Goal: Navigation & Orientation: Find specific page/section

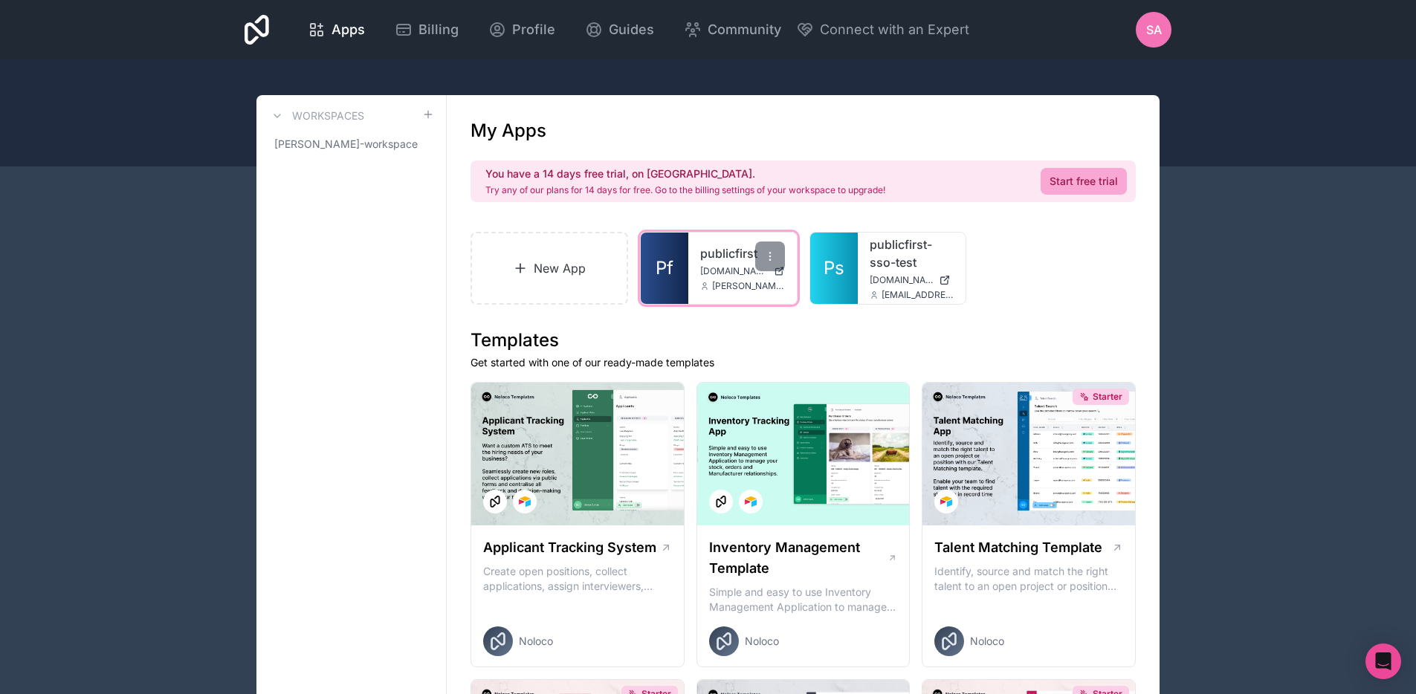
click at [717, 266] on span "[DOMAIN_NAME]" at bounding box center [734, 271] width 68 height 12
click at [1154, 33] on span "SA" at bounding box center [1154, 30] width 16 height 18
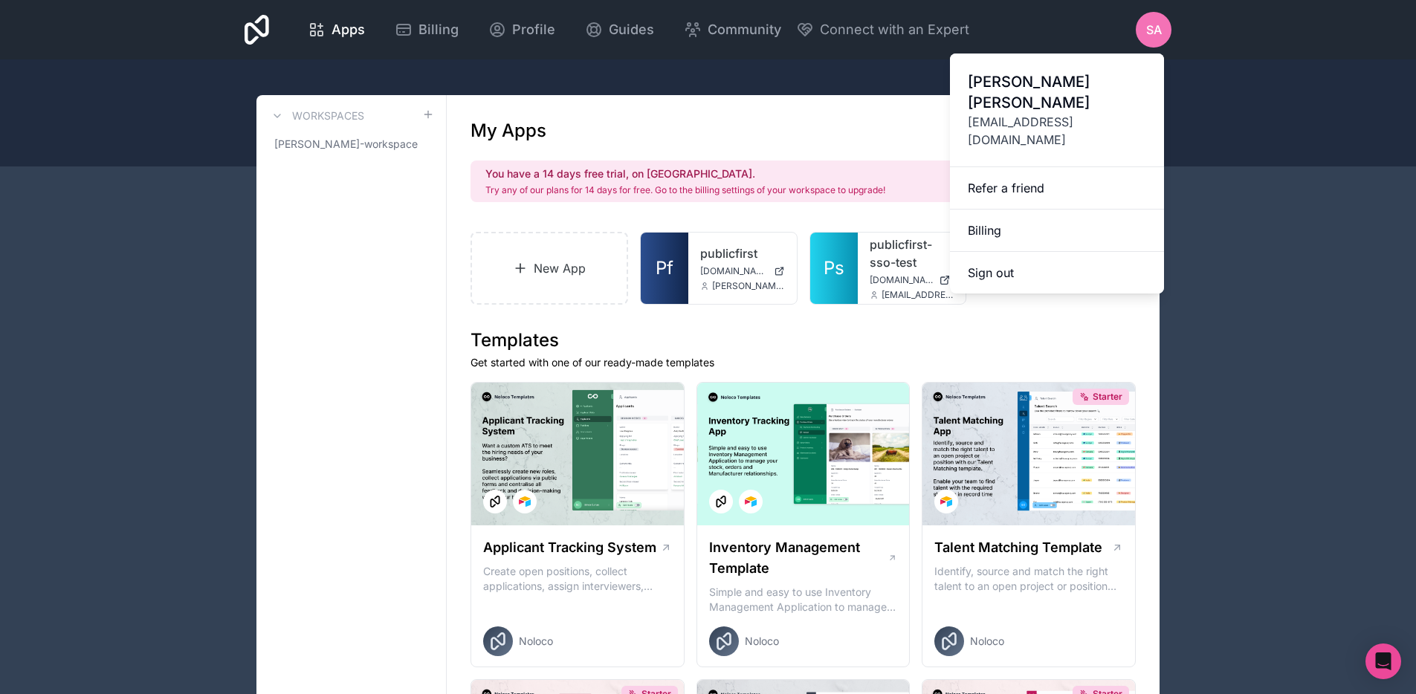
click at [1290, 85] on div at bounding box center [708, 112] width 1416 height 107
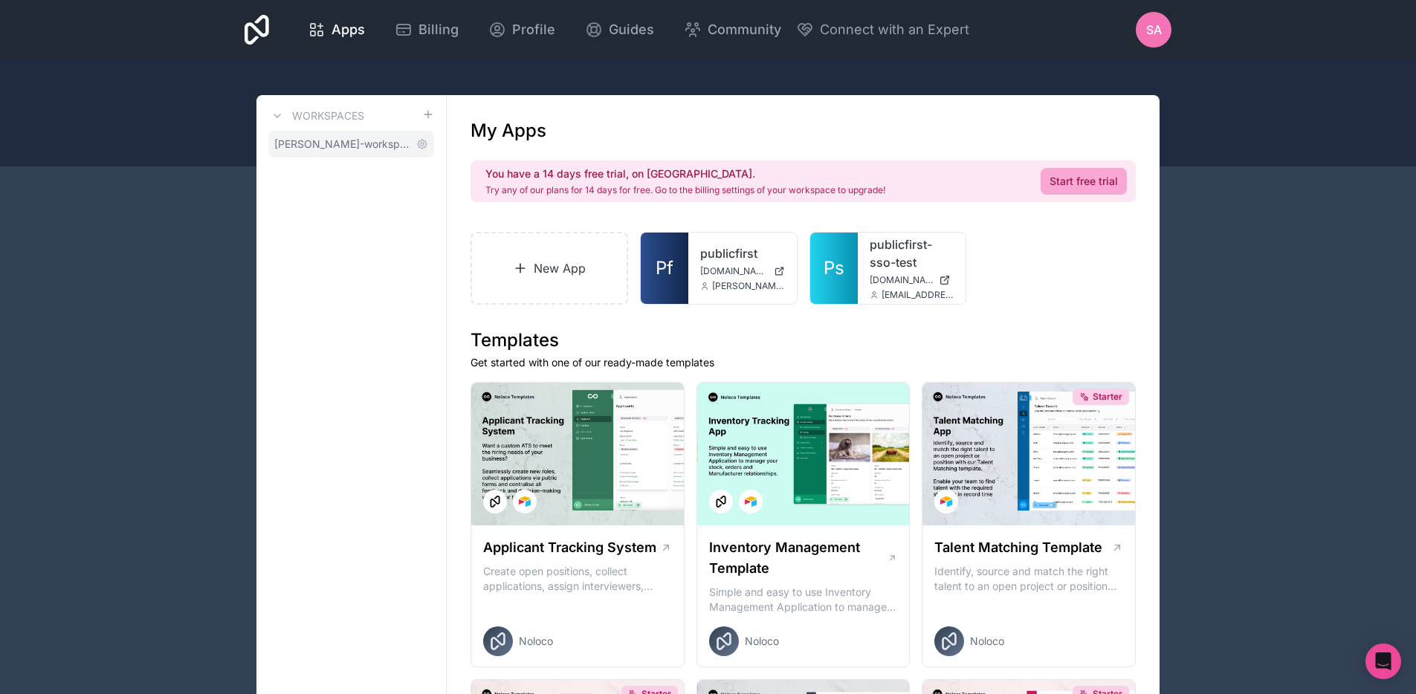
click at [313, 143] on span "[PERSON_NAME]-workspace" at bounding box center [342, 144] width 136 height 15
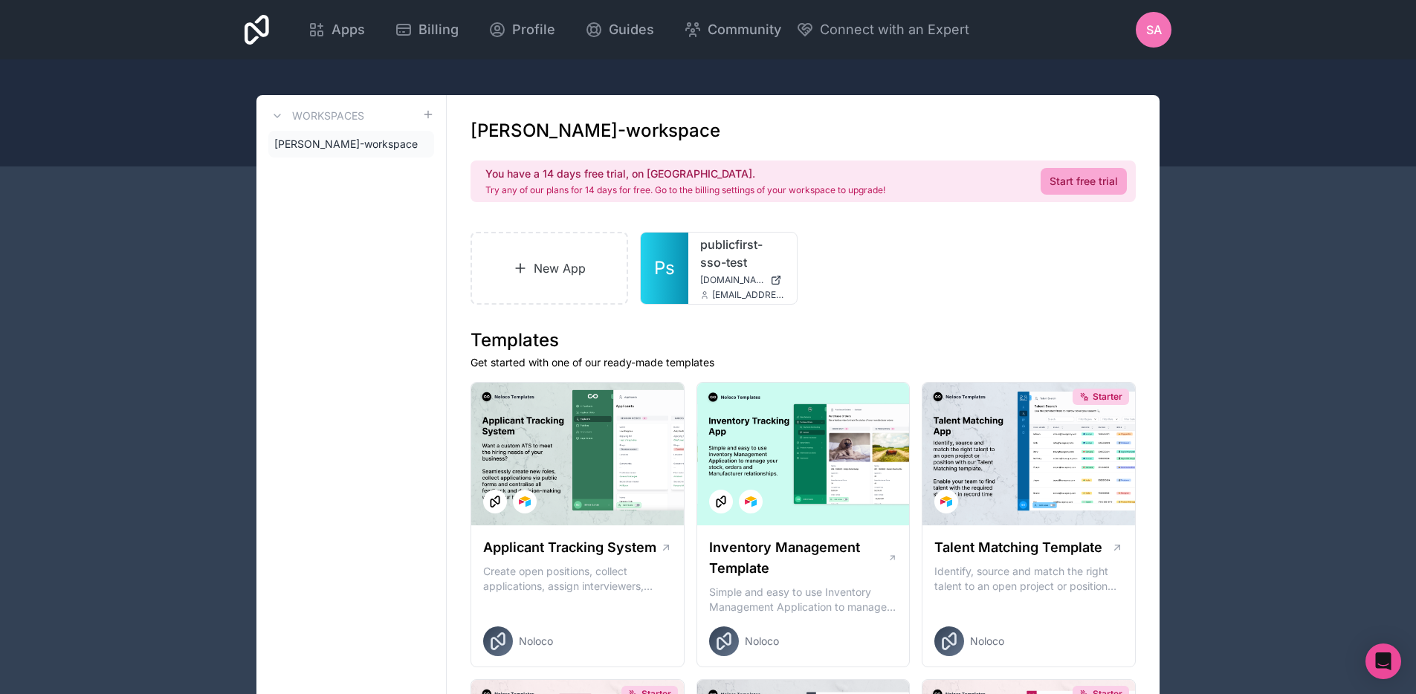
click at [326, 112] on h3 "Workspaces" at bounding box center [328, 116] width 72 height 15
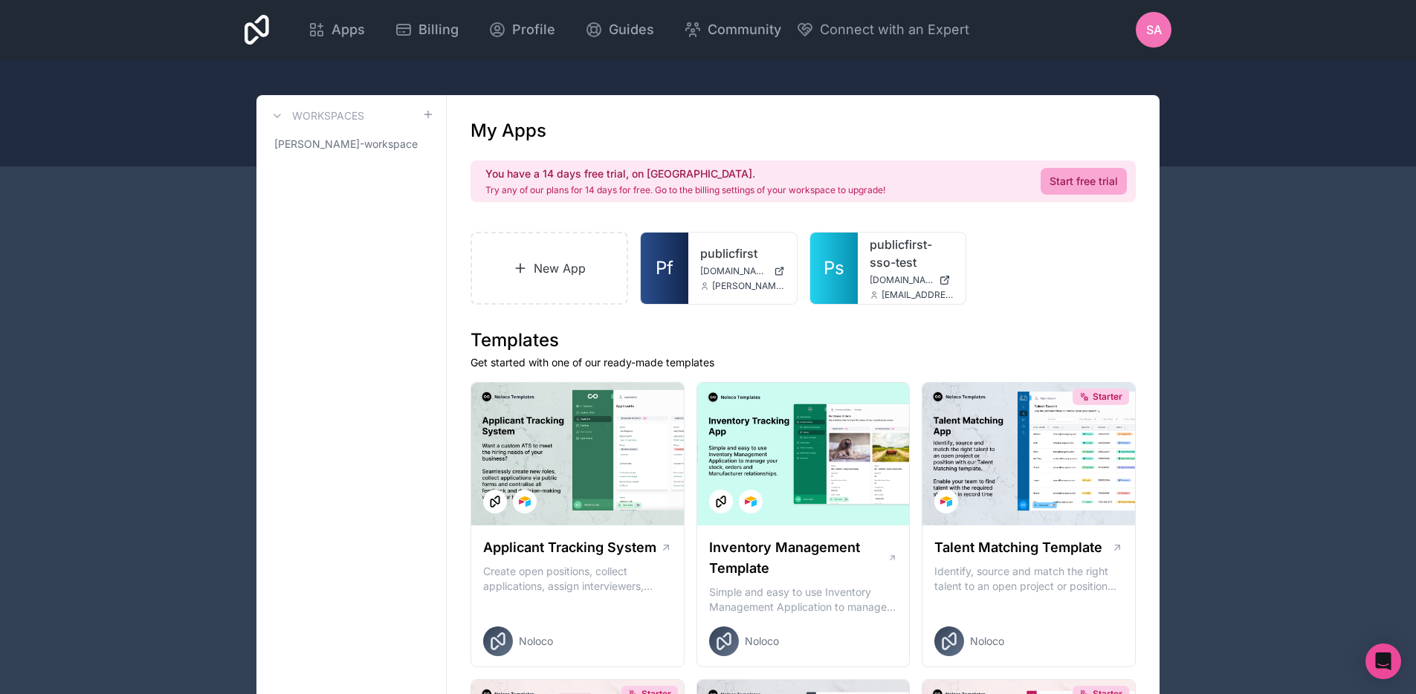
click at [326, 112] on h3 "Workspaces" at bounding box center [328, 116] width 72 height 15
click at [320, 147] on span "[PERSON_NAME]-workspace" at bounding box center [342, 144] width 136 height 15
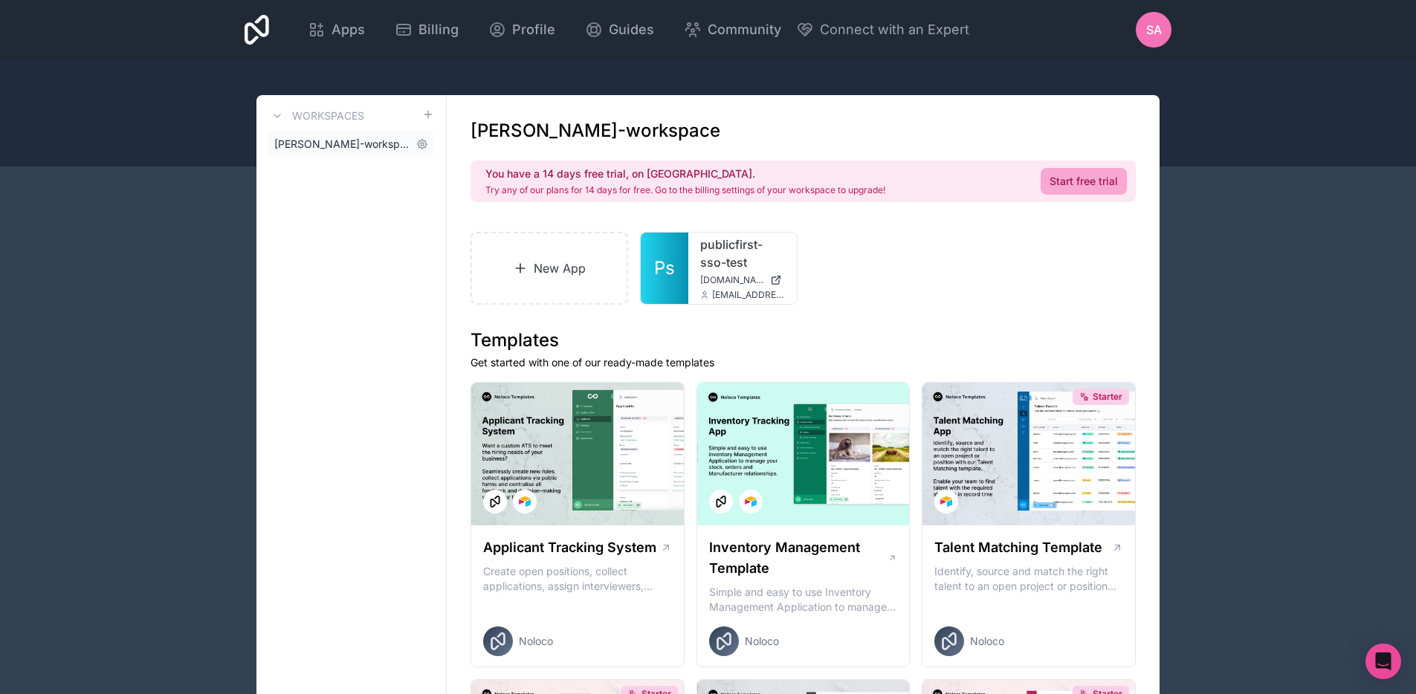
click at [323, 132] on link "[PERSON_NAME]-workspace" at bounding box center [351, 144] width 166 height 27
click at [329, 120] on h3 "Workspaces" at bounding box center [328, 116] width 72 height 15
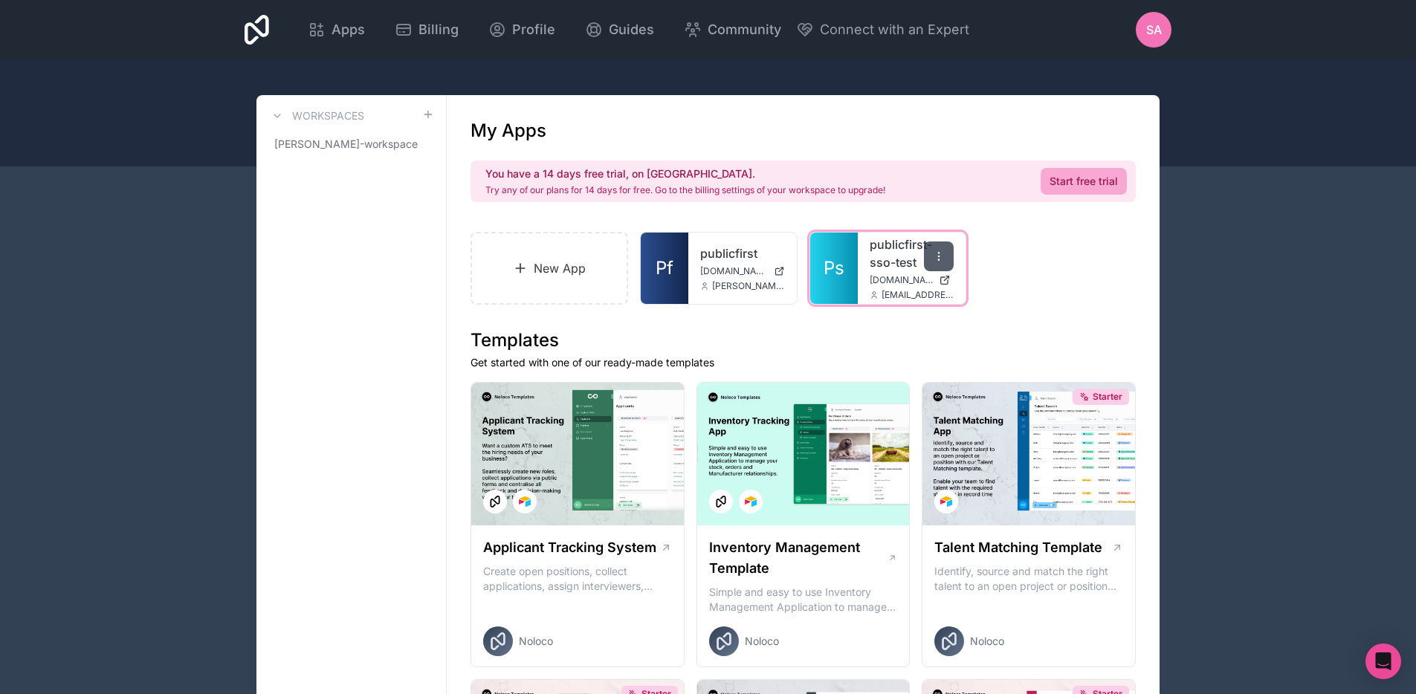
click at [940, 252] on icon at bounding box center [939, 257] width 12 height 12
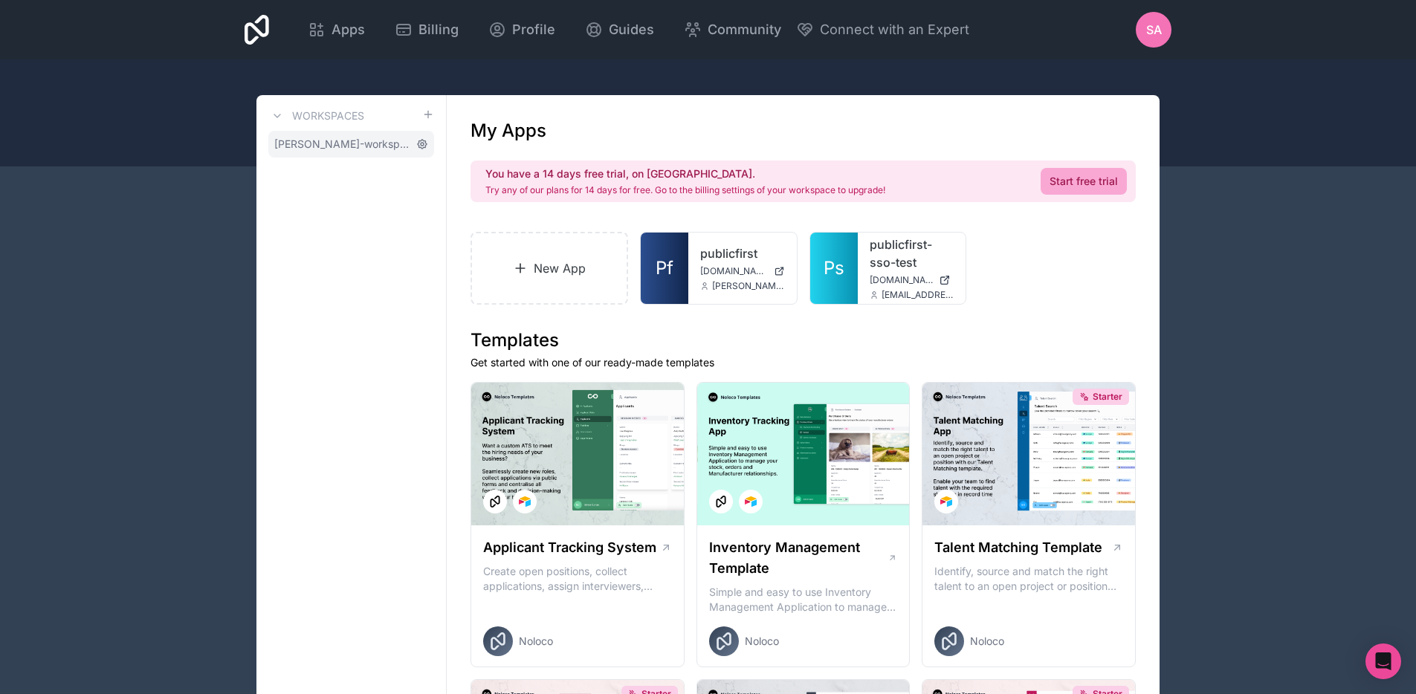
click at [420, 145] on icon at bounding box center [422, 144] width 12 height 12
